Goal: Information Seeking & Learning: Learn about a topic

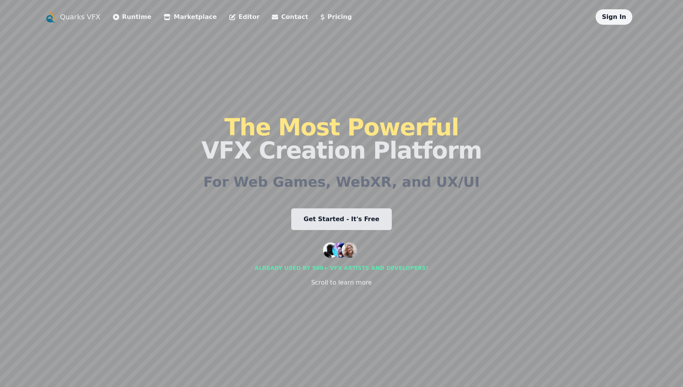
click at [363, 221] on link "Get Started - It's Free" at bounding box center [341, 220] width 101 height 22
click at [133, 18] on link "Runtime" at bounding box center [132, 16] width 39 height 9
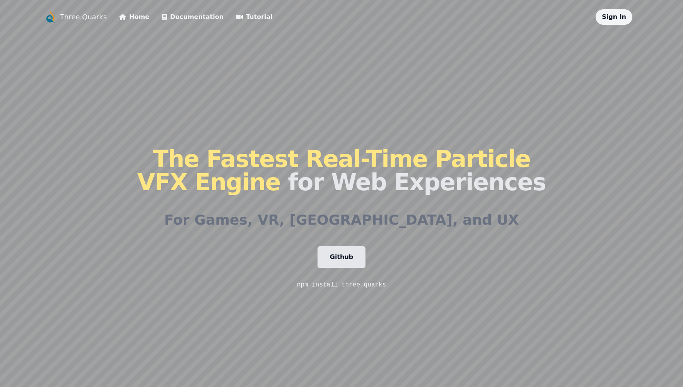
click at [236, 14] on link "Tutorial" at bounding box center [254, 16] width 37 height 9
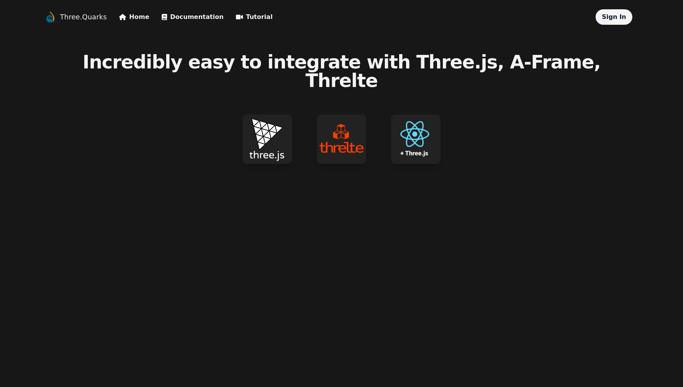
click at [266, 120] on img at bounding box center [268, 140] width 50 height 50
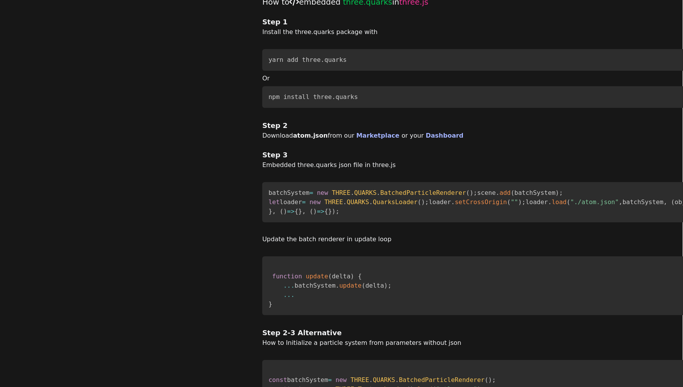
scroll to position [0, 0]
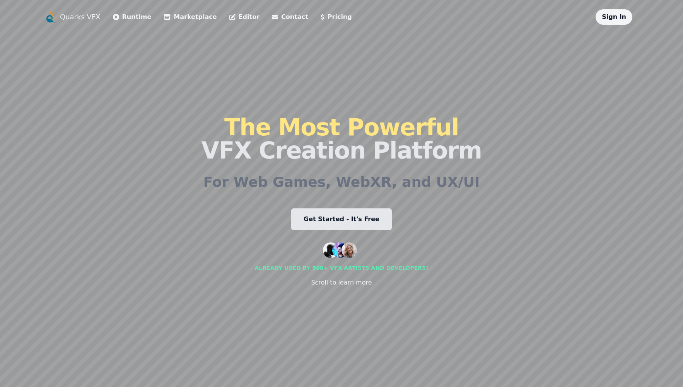
click at [349, 222] on link "Get Started - It's Free" at bounding box center [341, 220] width 101 height 22
click at [235, 17] on link "Editor" at bounding box center [245, 16] width 30 height 9
click at [321, 17] on link "Pricing" at bounding box center [336, 16] width 31 height 9
click at [343, 219] on link "Get Started - It's Free" at bounding box center [341, 220] width 101 height 22
click at [321, 15] on link "Pricing" at bounding box center [336, 16] width 31 height 9
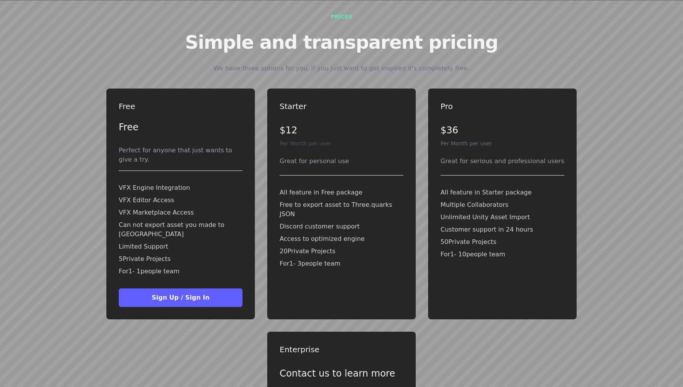
scroll to position [1802, 0]
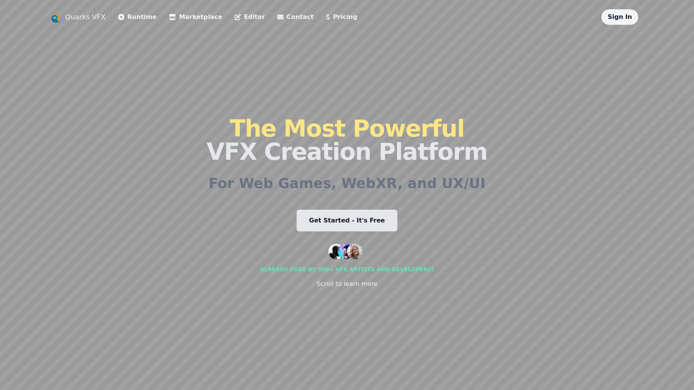
click at [344, 221] on link "Get Started - It's Free" at bounding box center [346, 221] width 101 height 22
click at [326, 16] on link "Pricing" at bounding box center [341, 16] width 31 height 9
click at [130, 17] on link "Runtime" at bounding box center [137, 16] width 39 height 9
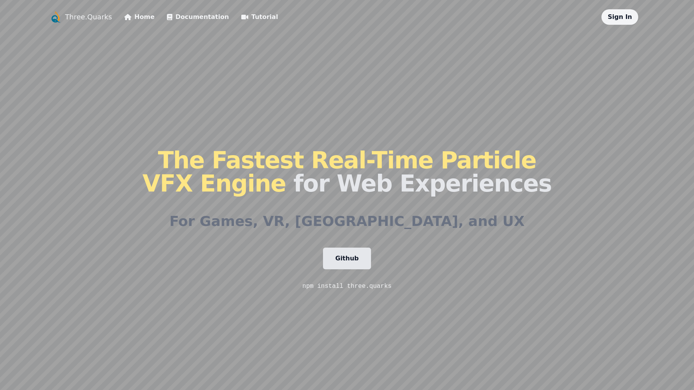
click at [84, 17] on link "Three.Quarks" at bounding box center [88, 17] width 47 height 11
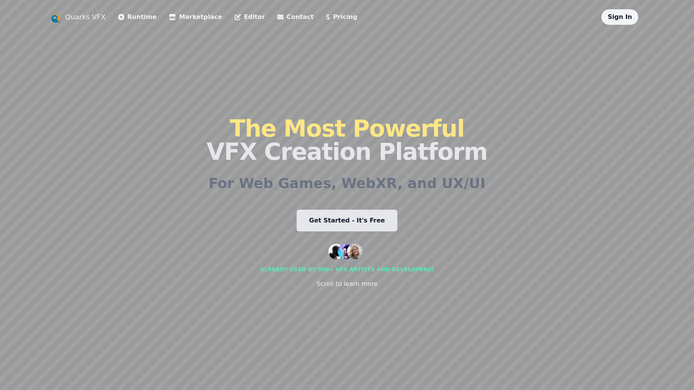
click at [239, 16] on link "Editor" at bounding box center [250, 16] width 30 height 9
click at [326, 17] on link "Pricing" at bounding box center [341, 16] width 31 height 9
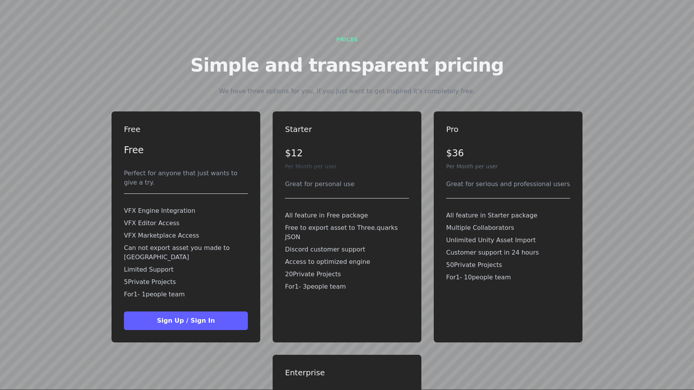
scroll to position [1787, 0]
